Goal: Task Accomplishment & Management: Use online tool/utility

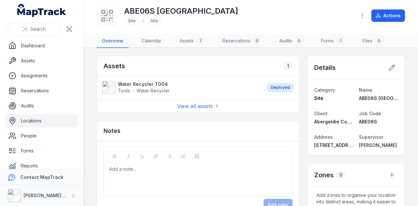
click at [152, 85] on strong "Water Recycler T004" at bounding box center [144, 84] width 52 height 7
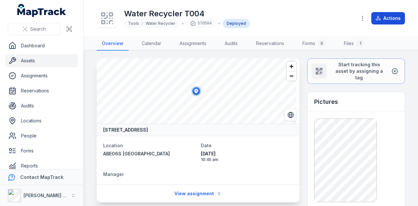
click at [386, 17] on button "Actions" at bounding box center [389, 18] width 34 height 12
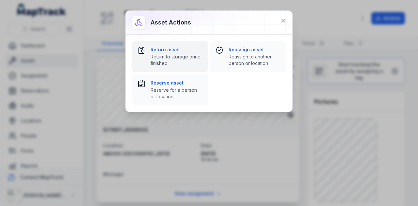
click at [179, 52] on strong "Return asset" at bounding box center [177, 49] width 52 height 7
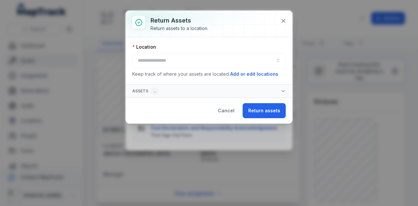
click at [194, 61] on div at bounding box center [209, 60] width 154 height 15
click at [192, 62] on button "button" at bounding box center [209, 60] width 154 height 15
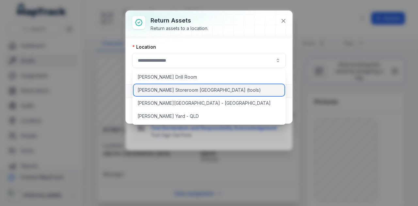
click at [190, 93] on span "[PERSON_NAME] Storeroom [GEOGRAPHIC_DATA] (tools)" at bounding box center [200, 90] width 124 height 7
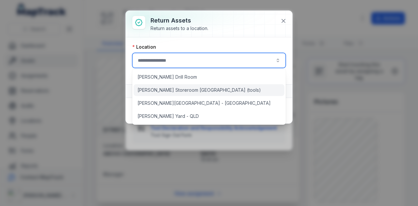
type input "**********"
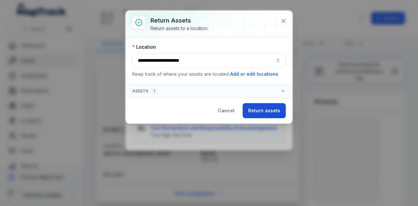
click at [265, 112] on button "Return assets" at bounding box center [264, 110] width 43 height 15
